Goal: Task Accomplishment & Management: Complete application form

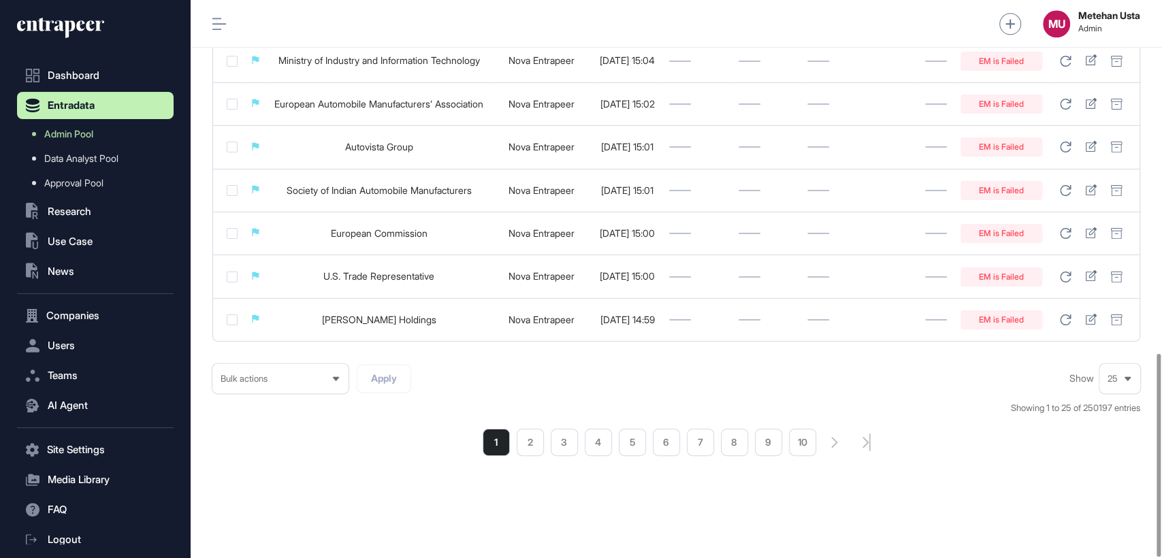
scroll to position [969, 0]
click at [533, 440] on li "2" at bounding box center [529, 442] width 27 height 27
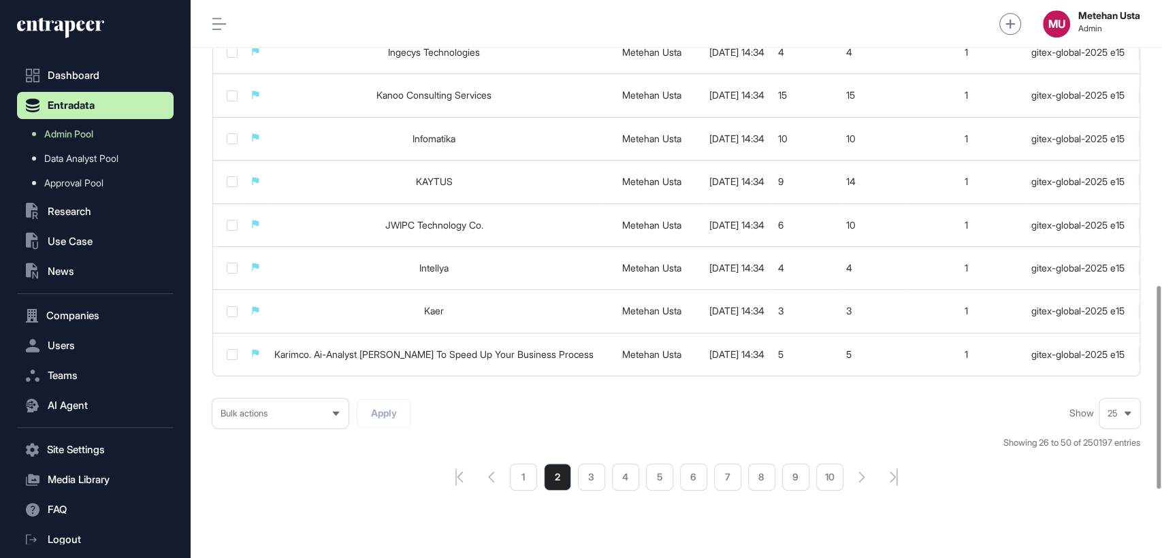
scroll to position [969, 0]
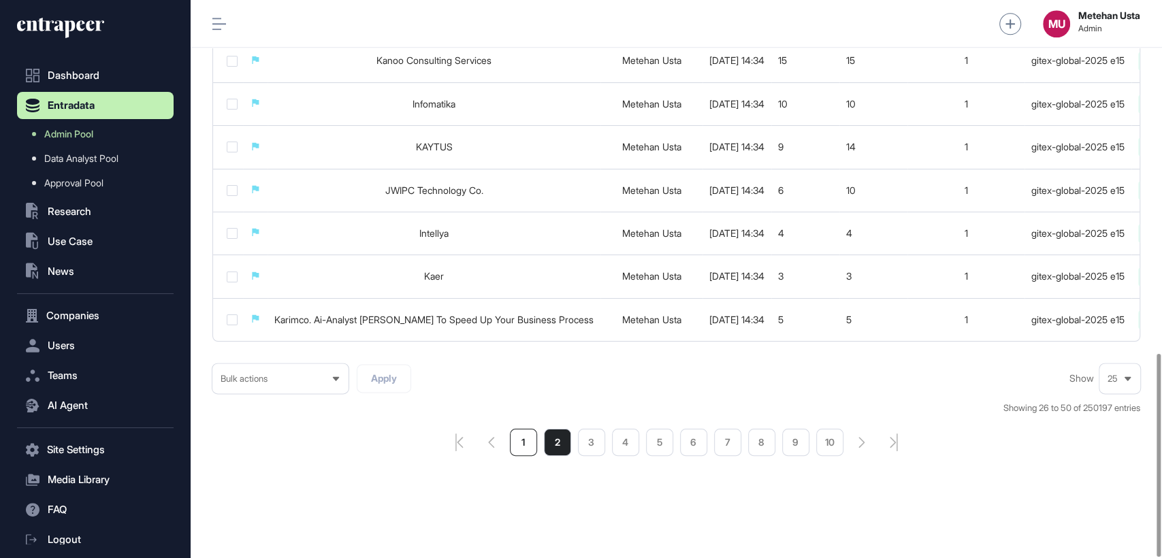
click at [523, 439] on li "1" at bounding box center [523, 442] width 27 height 27
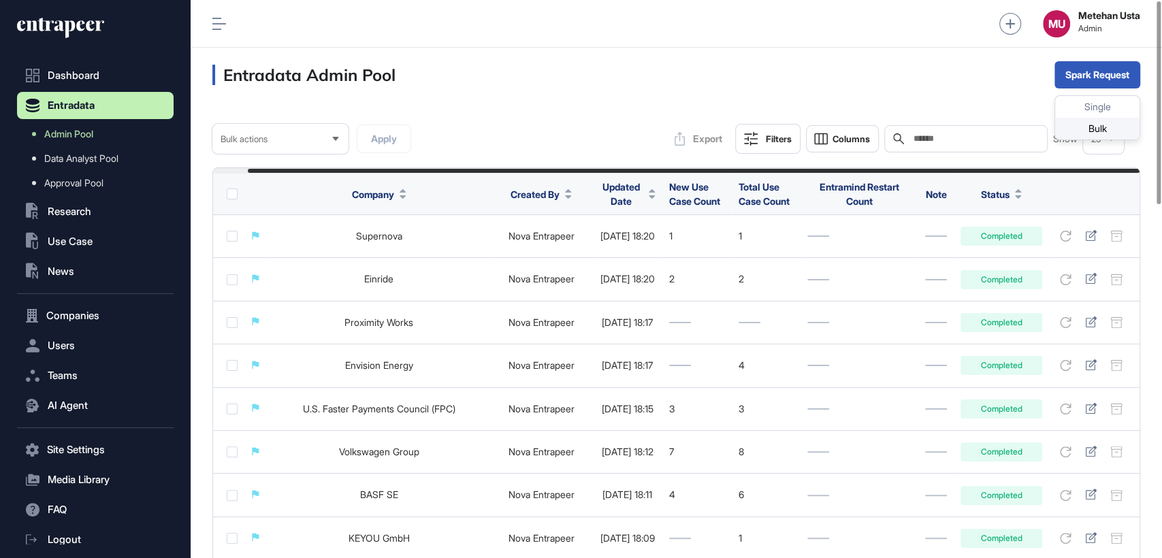
click at [1082, 127] on div "Bulk" at bounding box center [1097, 129] width 84 height 22
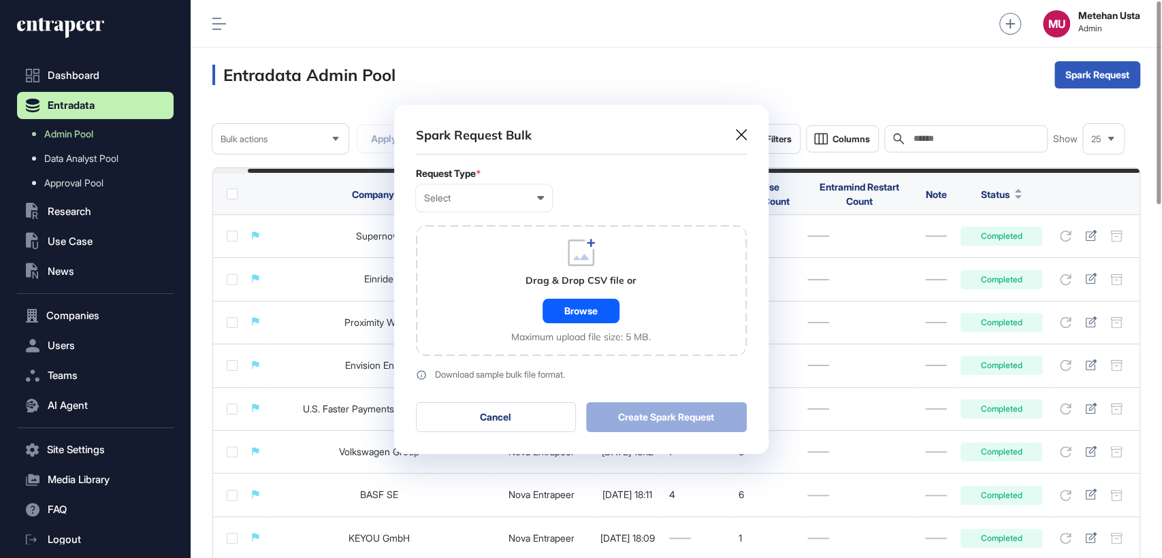
scroll to position [0, 5]
click at [475, 195] on div "Select" at bounding box center [484, 198] width 120 height 11
click at [0, 0] on div "Company" at bounding box center [0, 0] width 0 height 0
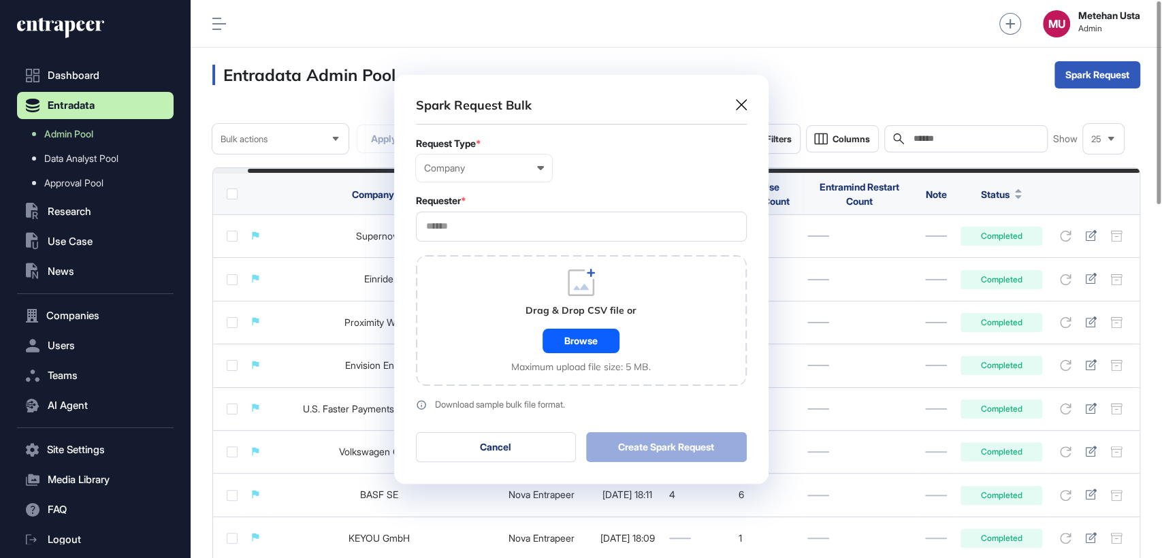
click at [475, 227] on input "text" at bounding box center [581, 226] width 313 height 12
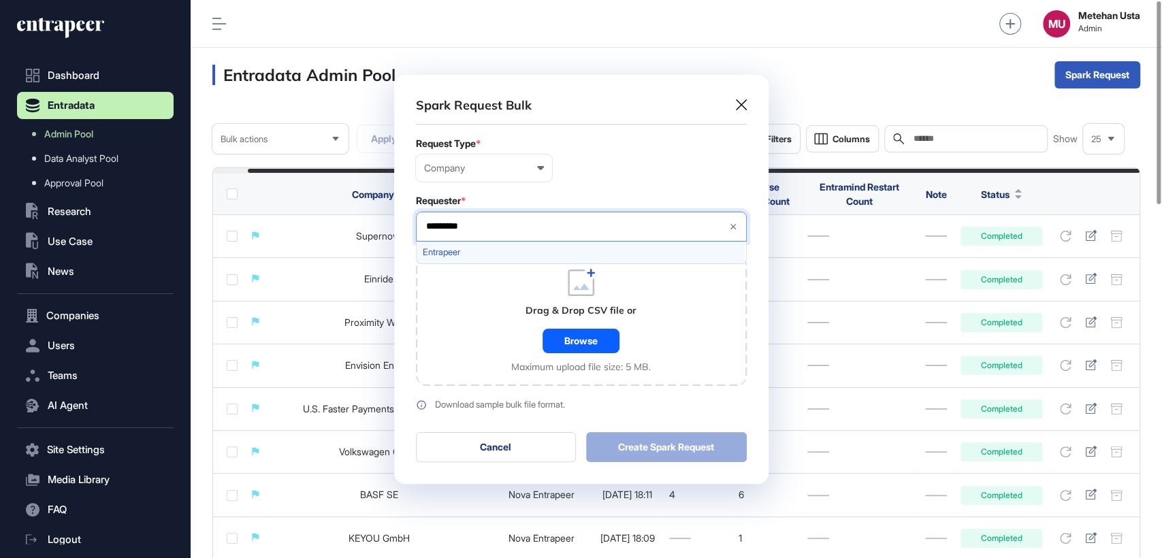
type input "*********"
click at [453, 252] on span "Entrapeer" at bounding box center [581, 252] width 316 height 10
drag, startPoint x: 577, startPoint y: 195, endPoint x: 579, endPoint y: 235, distance: 39.5
click at [578, 195] on div "Requester *" at bounding box center [581, 200] width 331 height 11
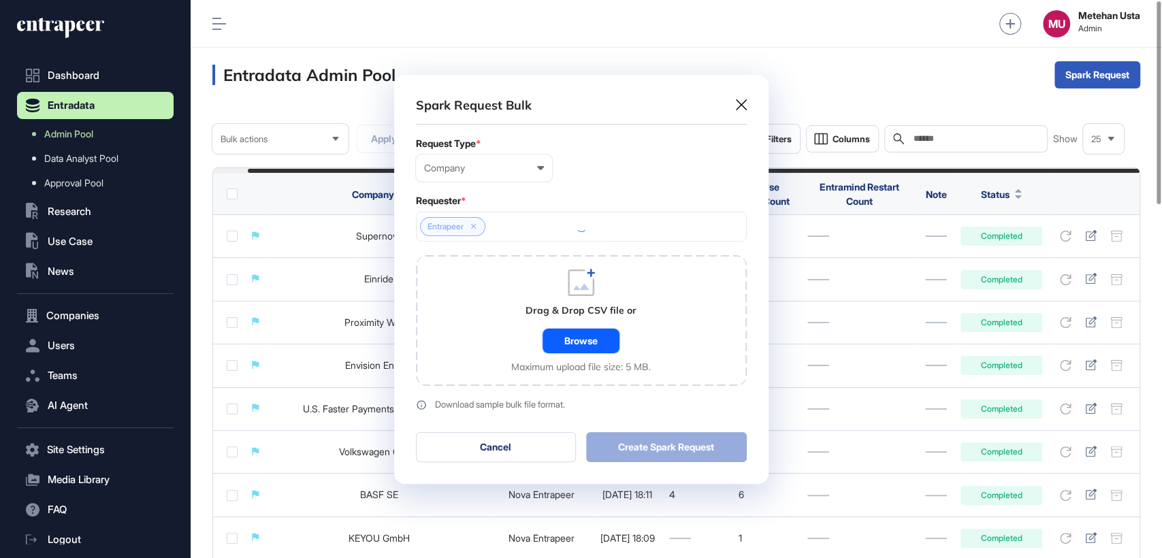
click at [569, 338] on div "Browse" at bounding box center [580, 341] width 77 height 24
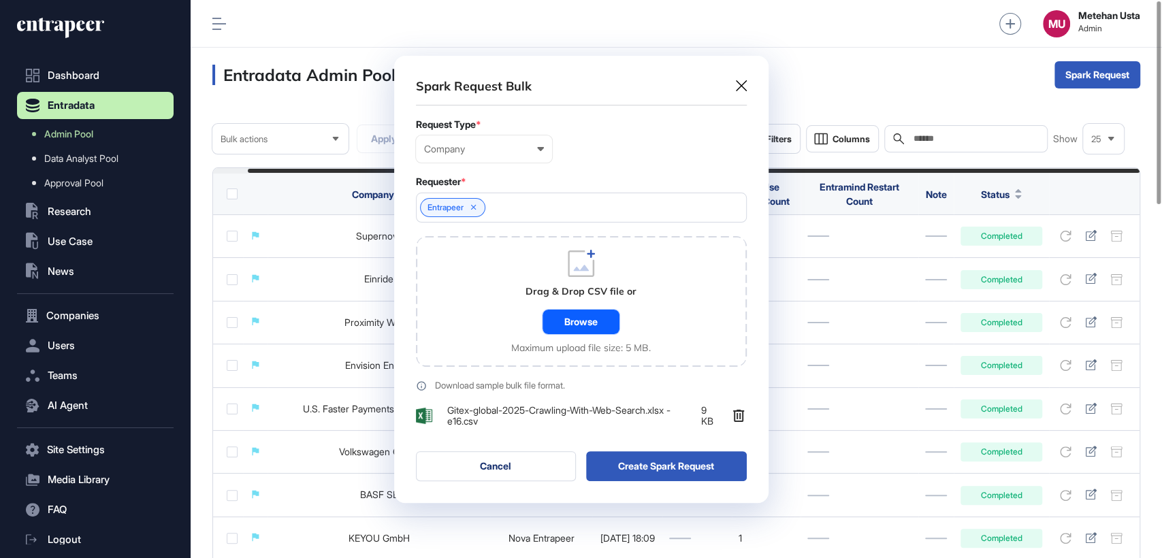
scroll to position [446, 374]
click at [689, 471] on button "Create Spark Request" at bounding box center [666, 466] width 161 height 30
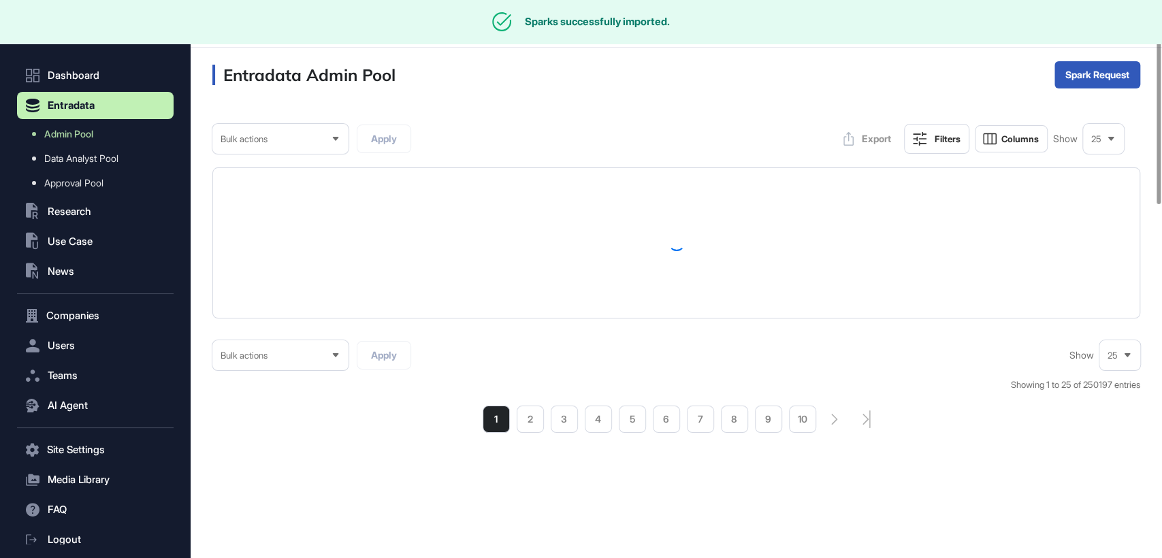
scroll to position [0, 0]
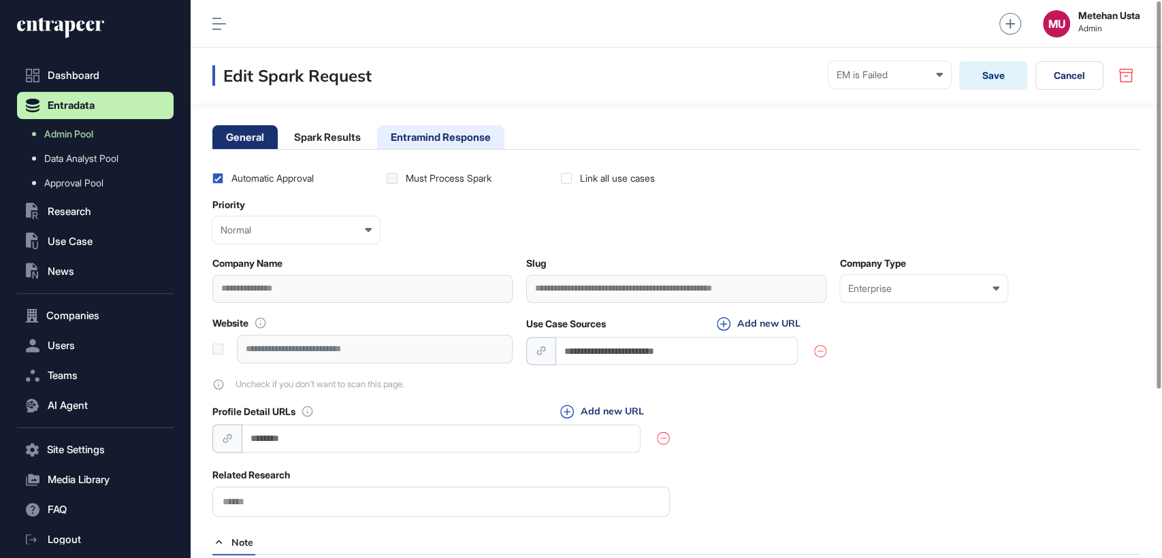
click at [440, 131] on li "Entramind Response" at bounding box center [440, 137] width 127 height 24
click at [467, 134] on li "Entramind Response" at bounding box center [440, 137] width 127 height 24
